Goal: Find contact information: Find contact information

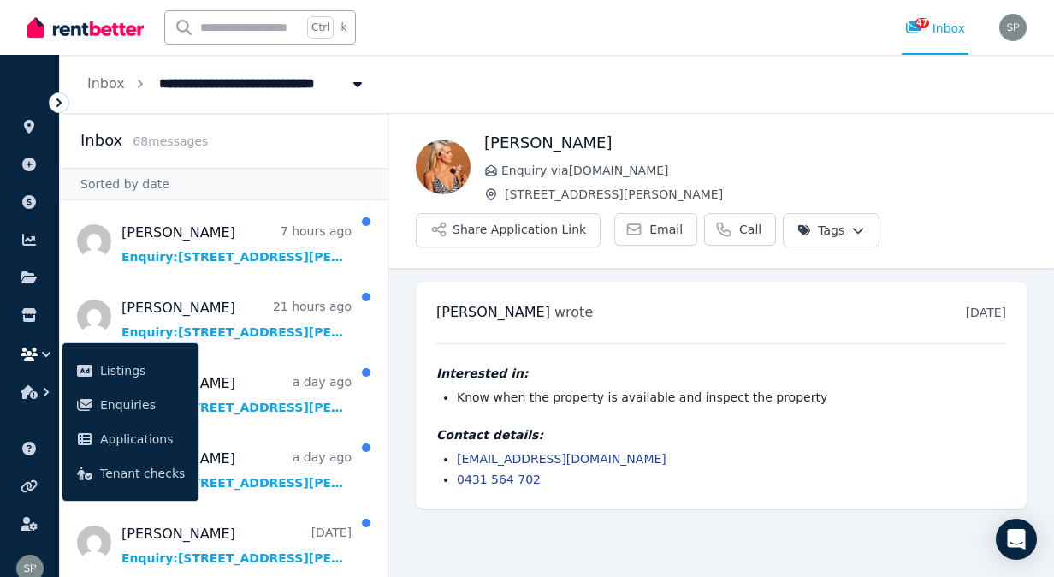
click at [874, 130] on div "Petra Johansson Enquiry via RealEstate.com.au 24 Southampton Rd, Ellen Grove Sh…" at bounding box center [721, 191] width 666 height 154
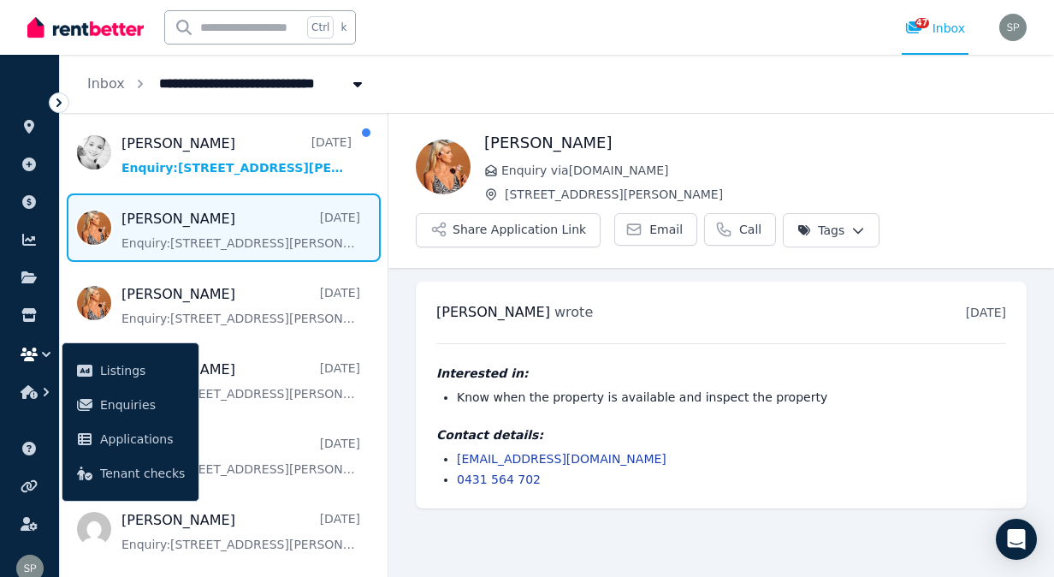
scroll to position [450, 0]
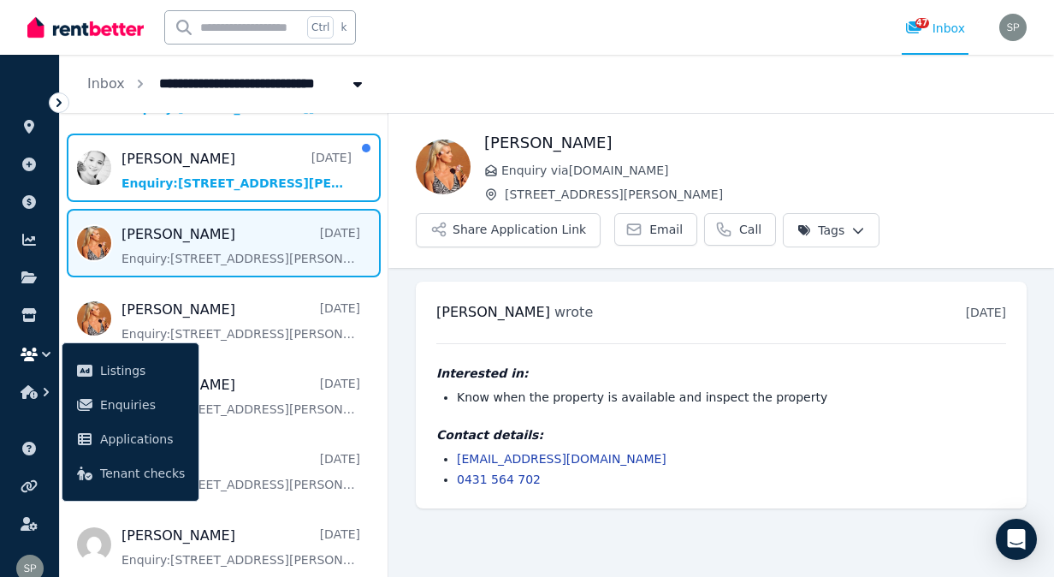
click at [214, 183] on span "Message list" at bounding box center [224, 167] width 328 height 68
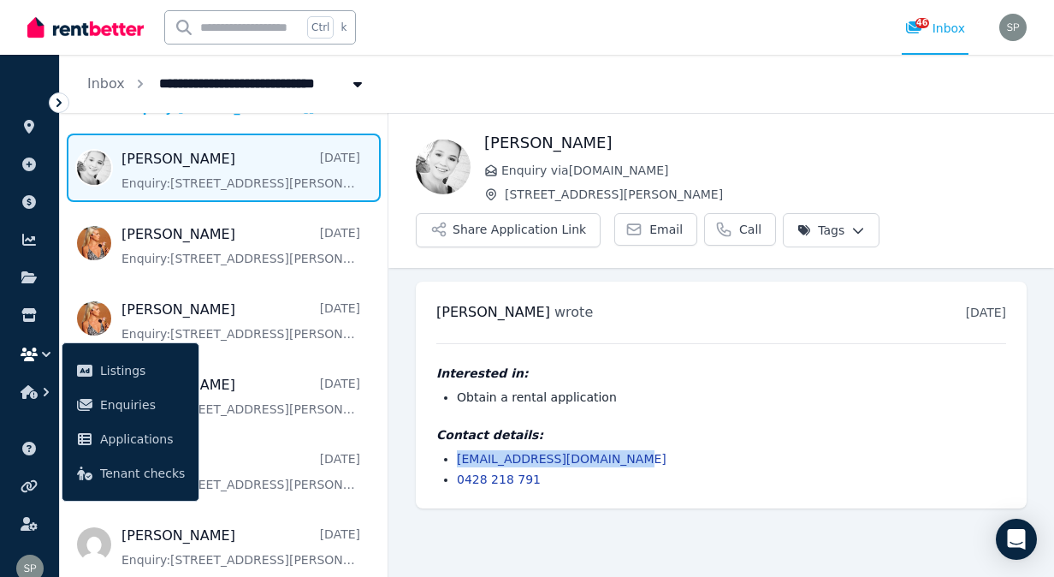
drag, startPoint x: 617, startPoint y: 457, endPoint x: 459, endPoint y: 457, distance: 158.3
click at [459, 457] on li "meaghan.cornhill@gmail.com" at bounding box center [731, 458] width 549 height 17
copy link "meaghan.cornhill@gmail.com"
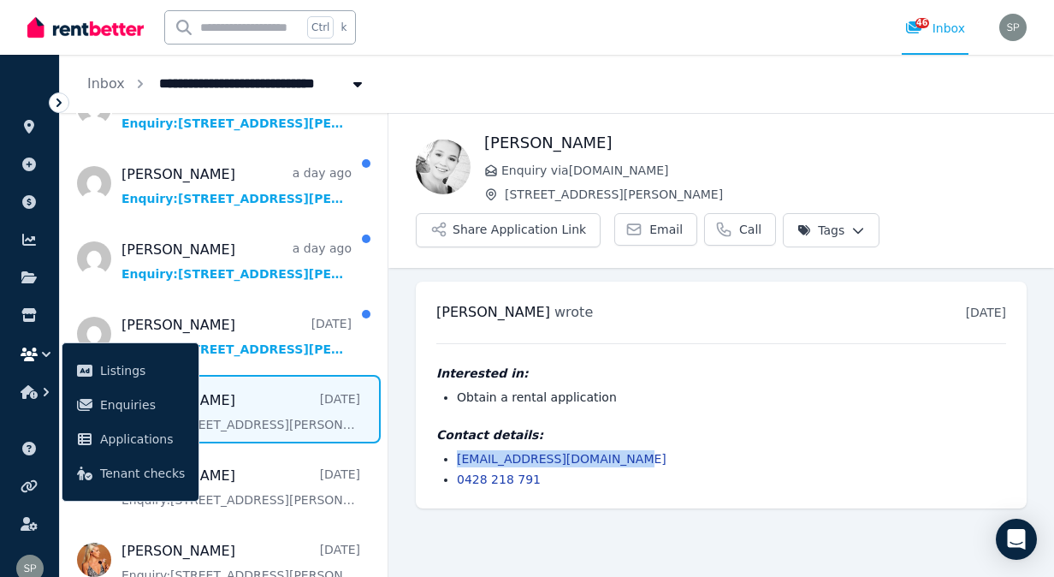
scroll to position [215, 0]
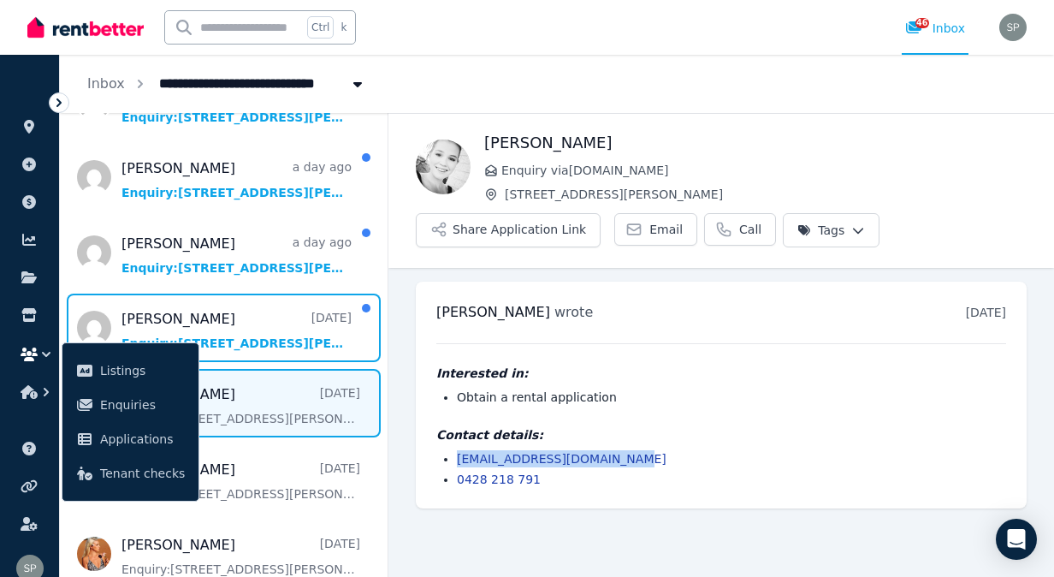
click at [251, 327] on span "Message list" at bounding box center [224, 327] width 328 height 68
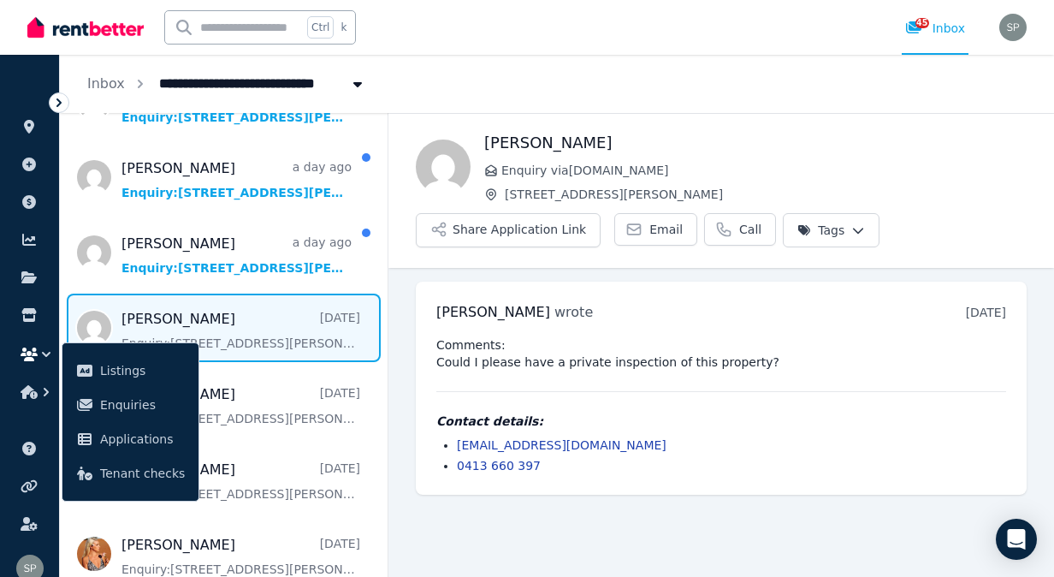
drag, startPoint x: 667, startPoint y: 445, endPoint x: 451, endPoint y: 452, distance: 216.6
click at [451, 452] on ul "8qpc5276mt@privaterelay.appleid.com 0413 660 397" at bounding box center [721, 455] width 570 height 38
copy link "8qpc5276mt@privaterelay.appleid.com"
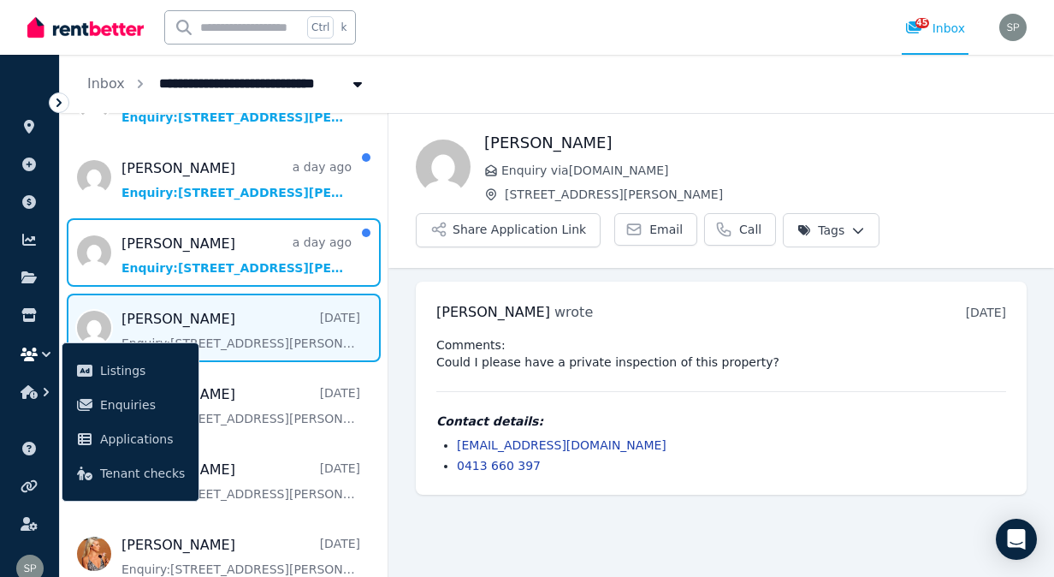
click at [235, 265] on span "Message list" at bounding box center [224, 252] width 328 height 68
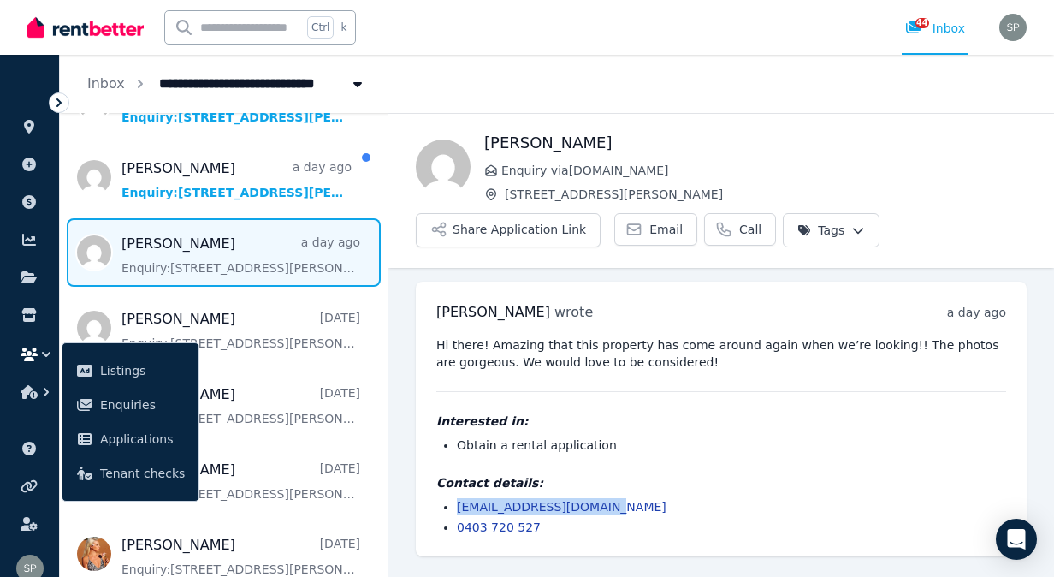
drag, startPoint x: 608, startPoint y: 507, endPoint x: 456, endPoint y: 507, distance: 151.4
click at [456, 507] on ul "louisejowen@hotmail.com 0403 720 527" at bounding box center [721, 517] width 570 height 38
copy link "louisejowen@hotmail.com"
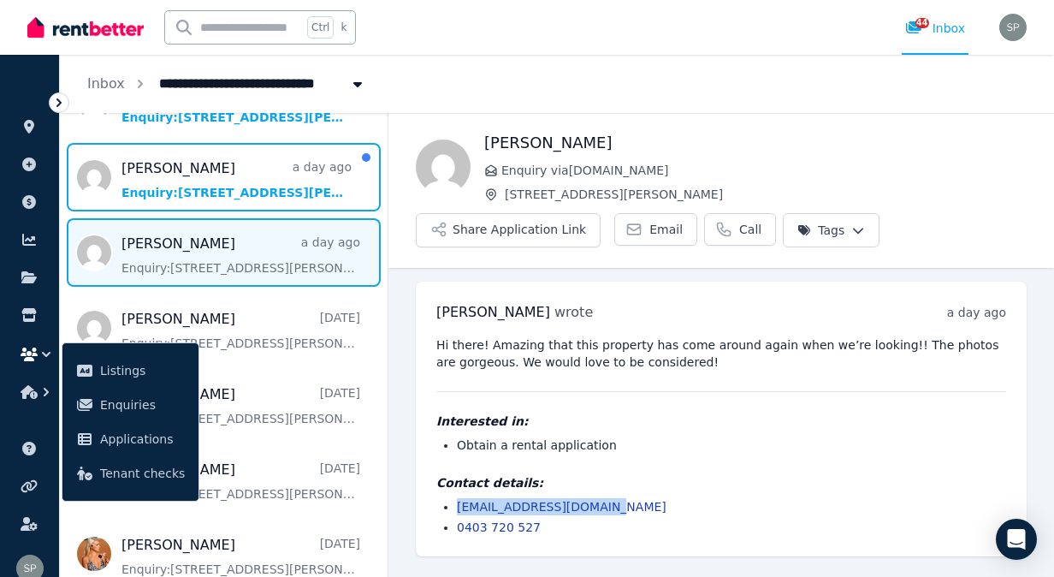
click at [240, 181] on span "Message list" at bounding box center [224, 177] width 328 height 68
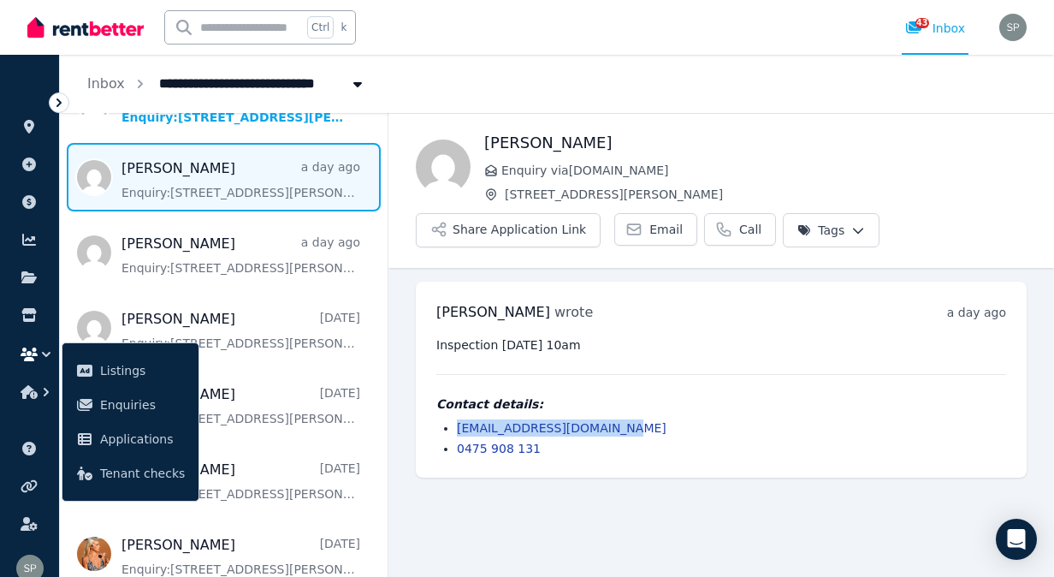
drag, startPoint x: 608, startPoint y: 426, endPoint x: 455, endPoint y: 426, distance: 152.3
click at [455, 426] on ul "vanessaferris78@gmail.com 0475 908 131" at bounding box center [721, 438] width 570 height 38
copy link "vanessaferris78@gmail.com"
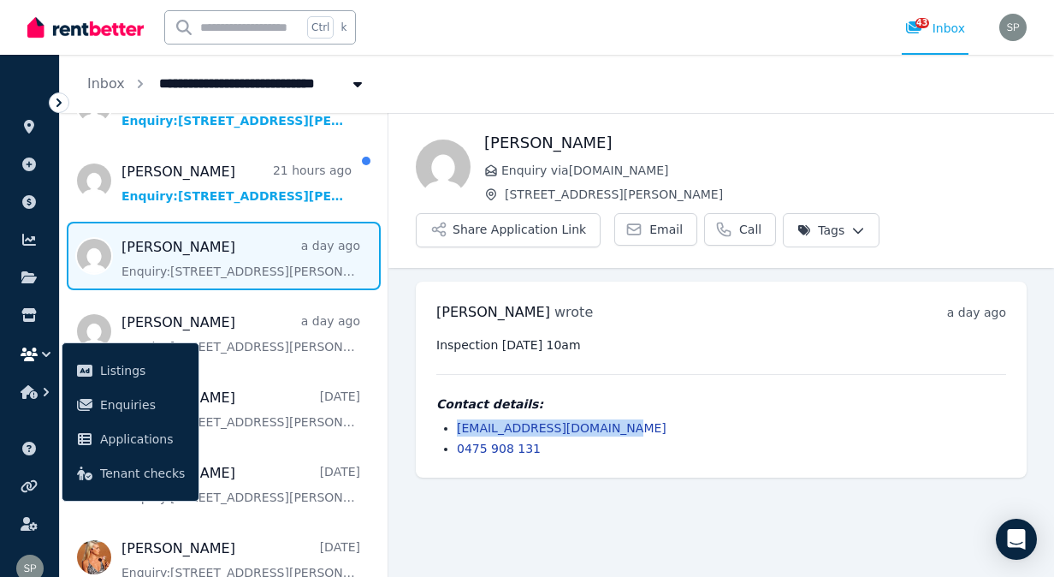
scroll to position [94, 0]
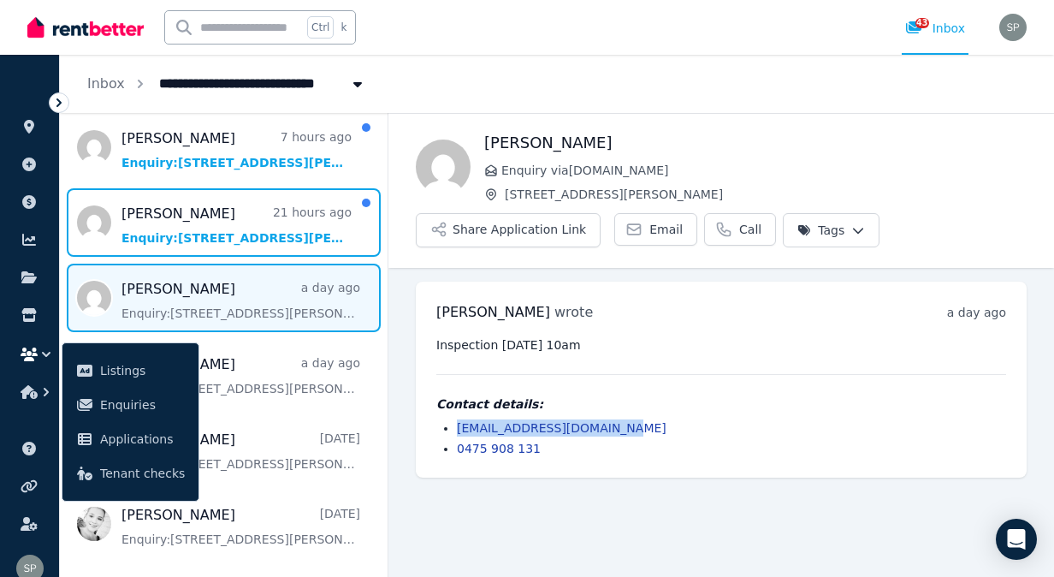
click at [200, 226] on span "Message list" at bounding box center [224, 222] width 328 height 68
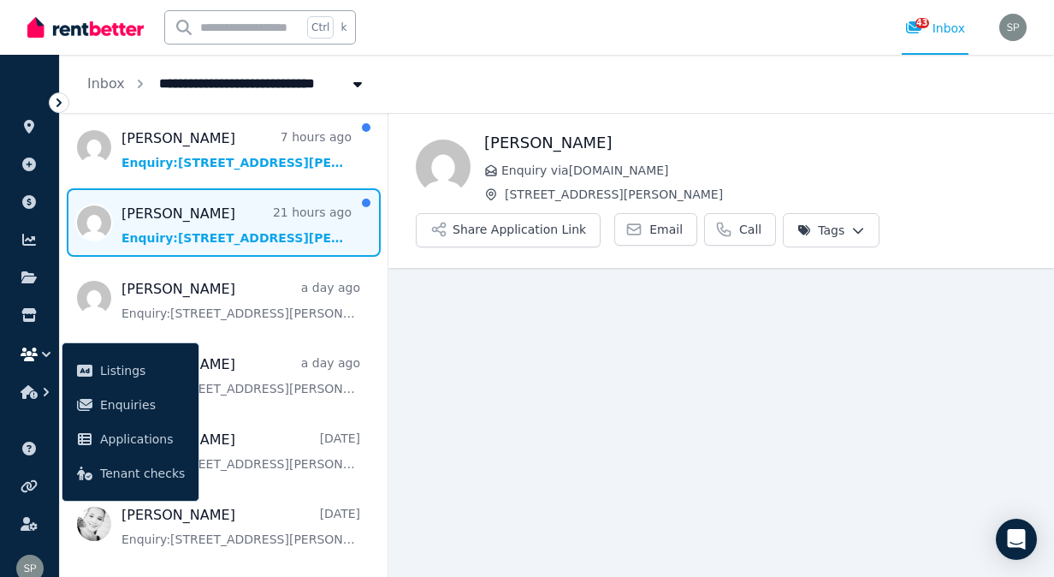
scroll to position [9, 0]
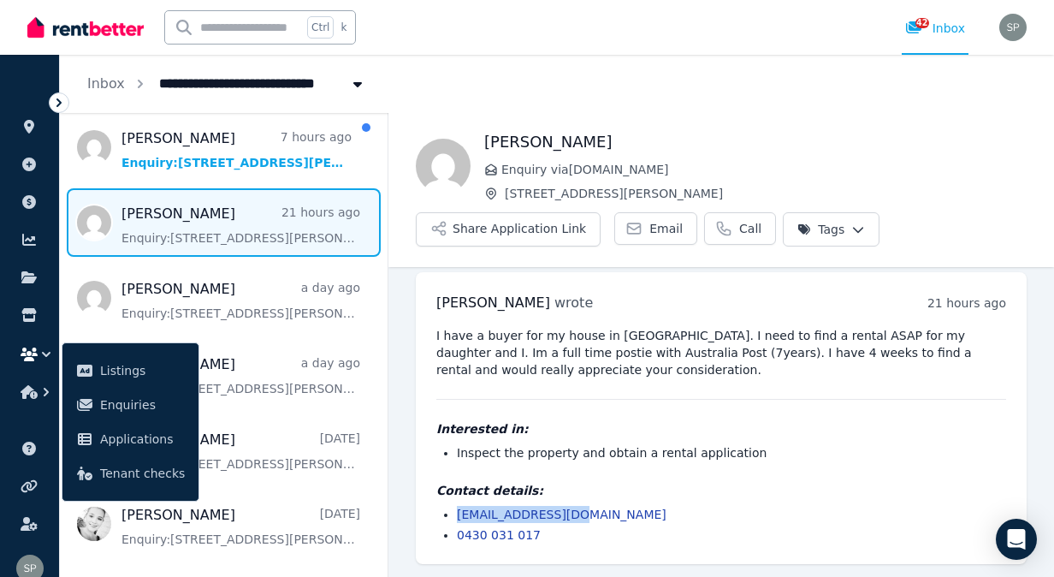
drag, startPoint x: 587, startPoint y: 515, endPoint x: 457, endPoint y: 515, distance: 130.1
click at [457, 515] on li "adamgh@hotmail.com" at bounding box center [731, 514] width 549 height 17
copy link "adamgh@hotmail.com"
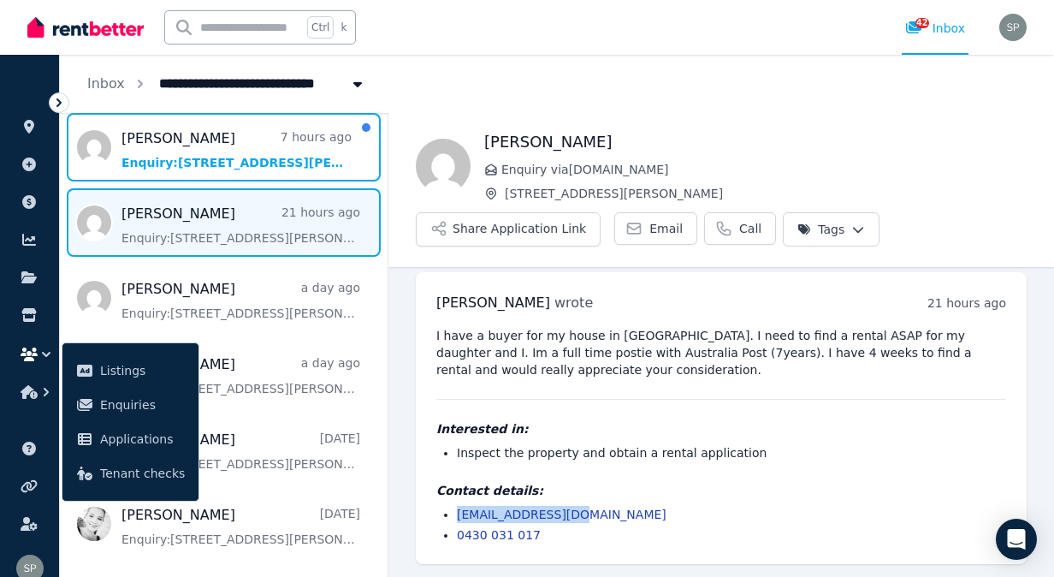
click at [236, 159] on span "Message list" at bounding box center [224, 147] width 328 height 68
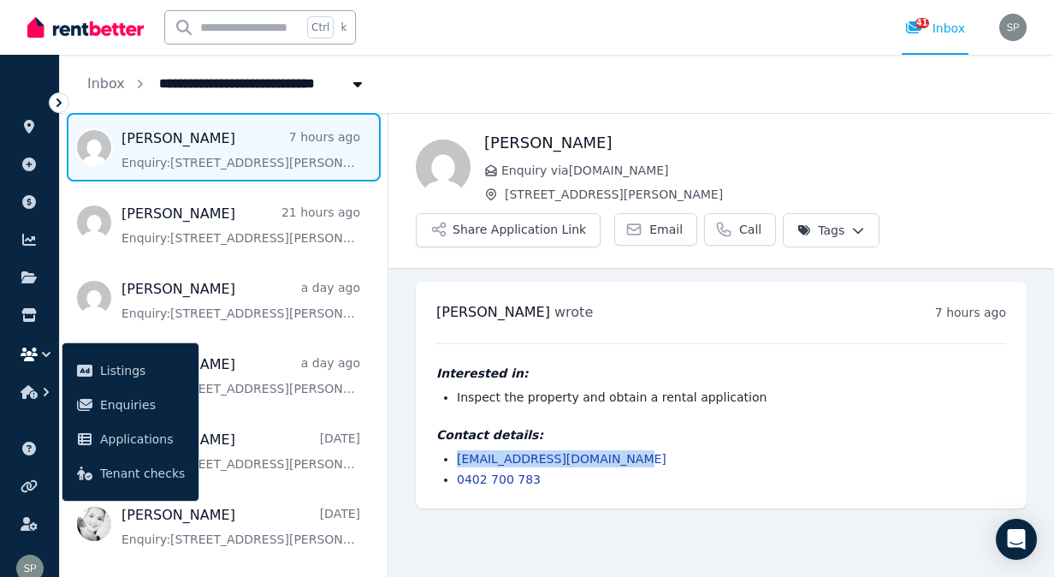
drag, startPoint x: 602, startPoint y: 457, endPoint x: 456, endPoint y: 459, distance: 145.5
click at [456, 459] on ul "sopheavylay.0417@gmail.com 0402 700 783" at bounding box center [721, 469] width 570 height 38
copy link "sopheavylay.0417@gmail.com"
